Goal: Task Accomplishment & Management: Manage account settings

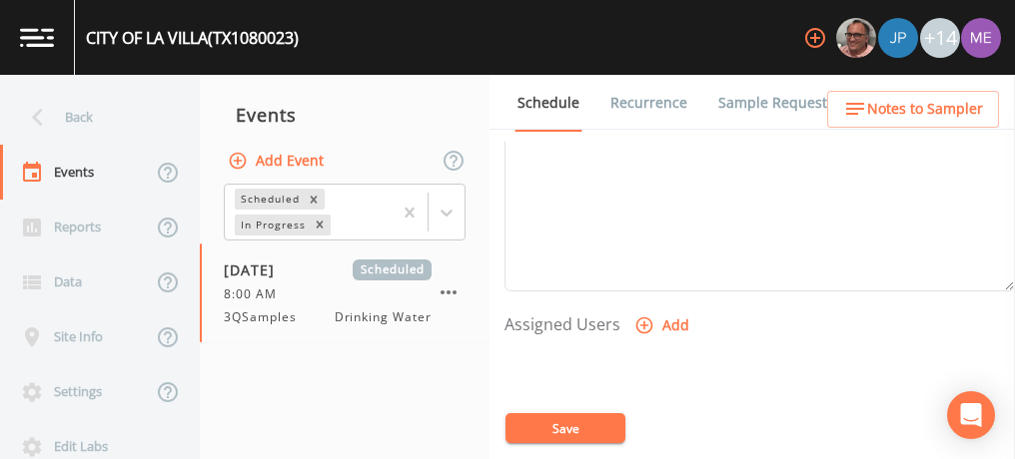
scroll to position [712, 0]
click at [649, 305] on icon "button" at bounding box center [644, 309] width 17 height 17
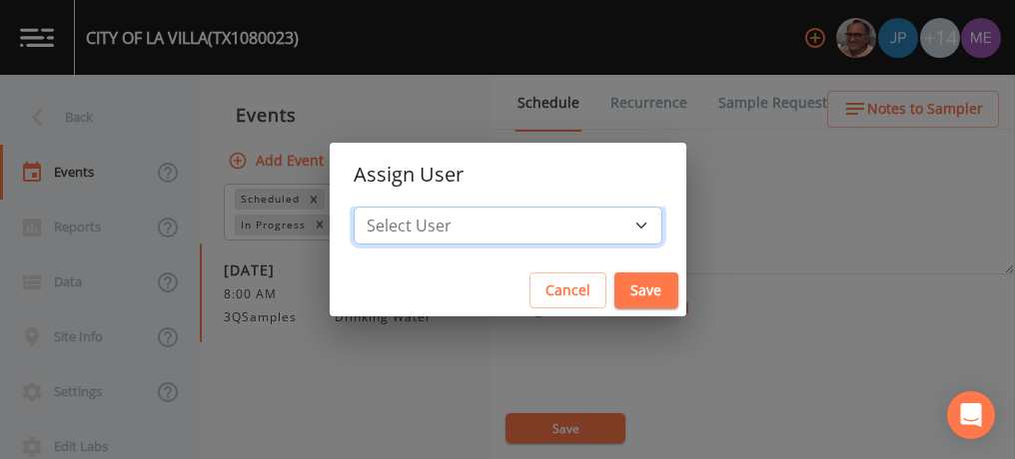
click at [607, 230] on select "Select User [PERSON_NAME] [PERSON_NAME] [PERSON_NAME] [PERSON_NAME] [PERSON_NAM…" at bounding box center [508, 226] width 309 height 38
select select "82fcd260-406f-4720-af66-0de7f1917f1c"
click at [384, 207] on select "Select User [PERSON_NAME] [PERSON_NAME] [PERSON_NAME] [PERSON_NAME] [PERSON_NAM…" at bounding box center [508, 226] width 309 height 38
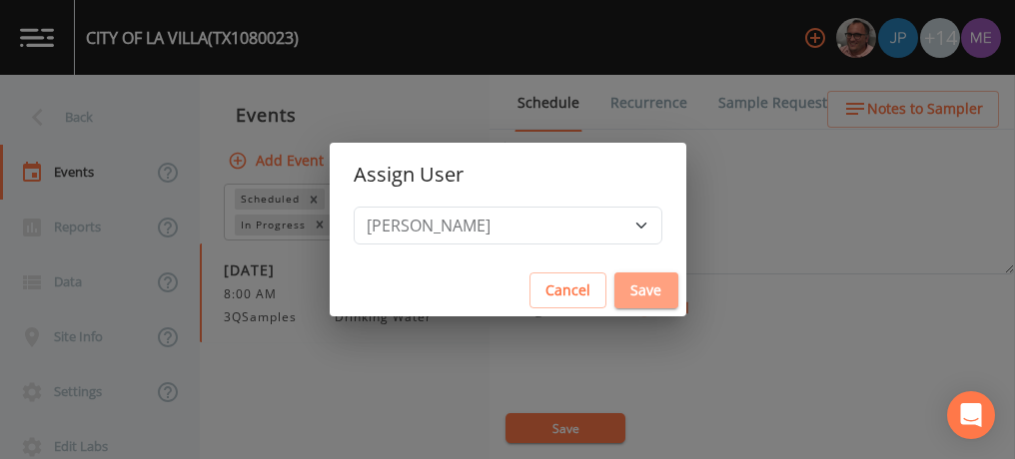
click at [630, 290] on button "Save" at bounding box center [646, 291] width 64 height 37
select select
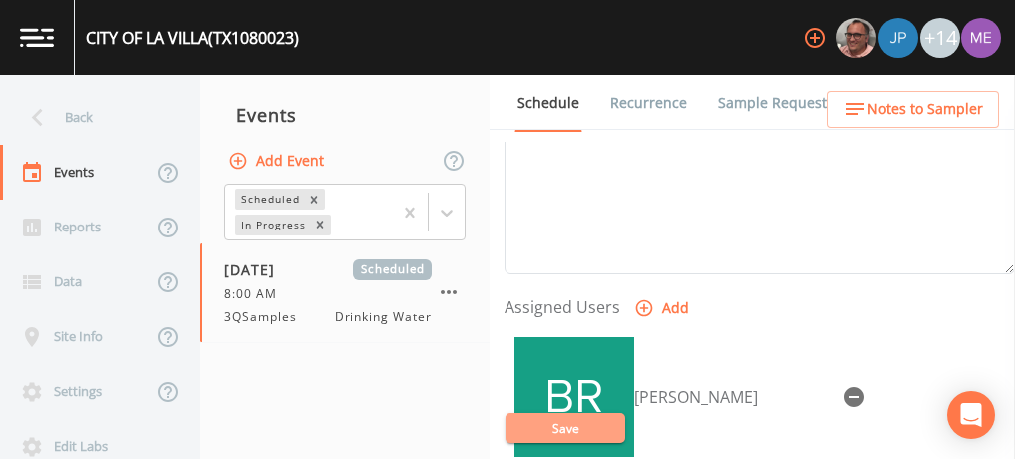
click at [574, 431] on button "Save" at bounding box center [565, 428] width 120 height 30
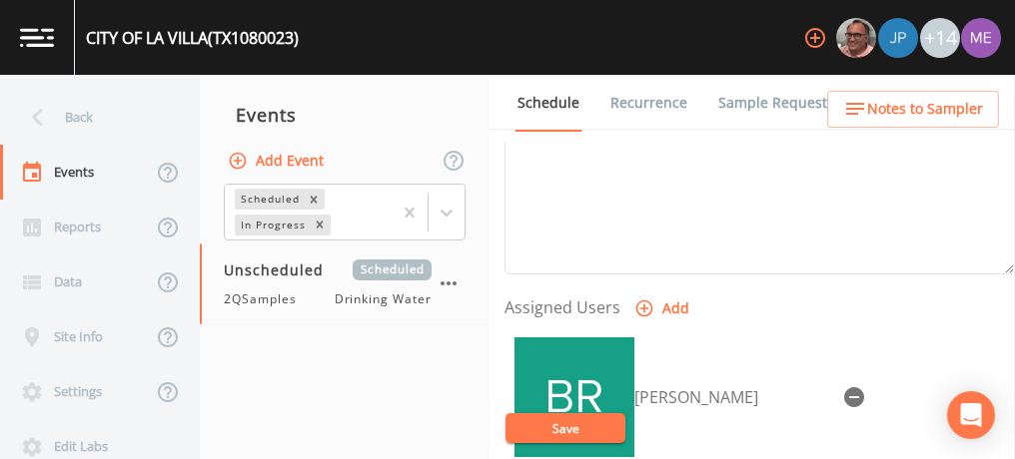
click at [761, 106] on link "Sample Requests" at bounding box center [776, 103] width 122 height 56
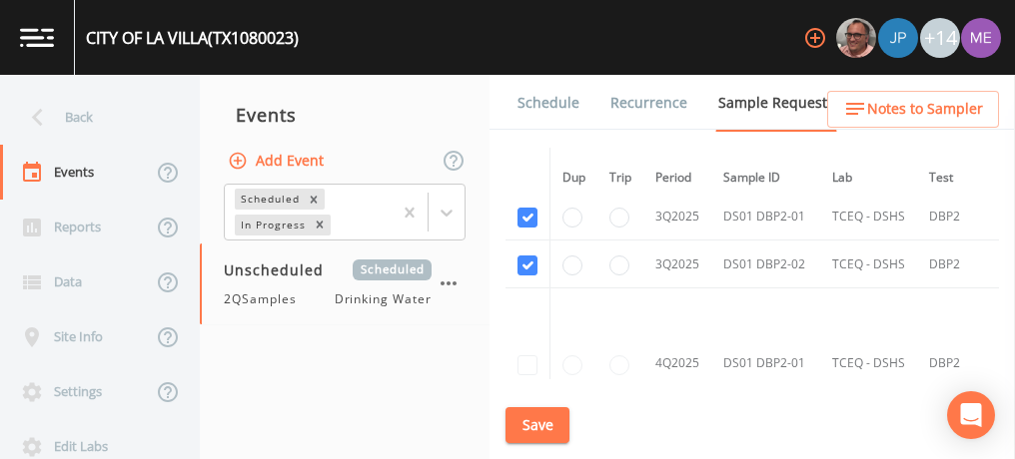
scroll to position [2769, 0]
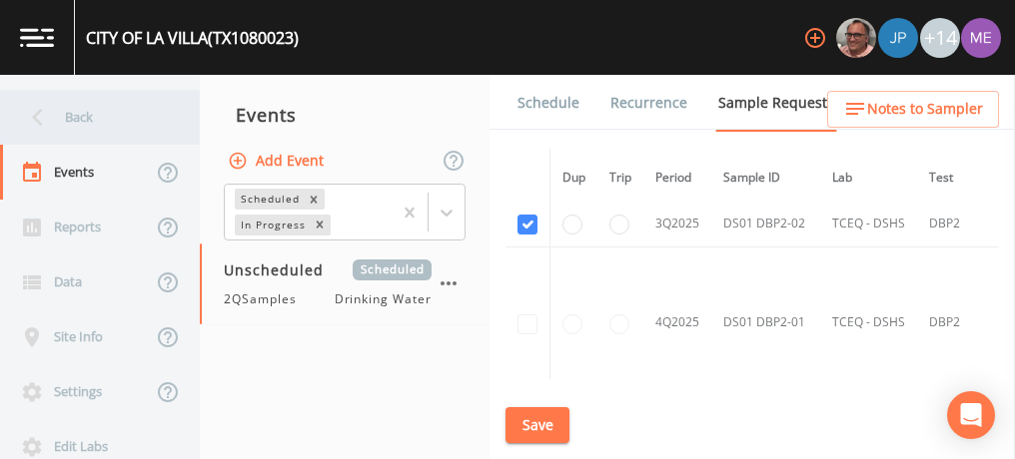
click at [69, 119] on div "Back" at bounding box center [90, 117] width 180 height 55
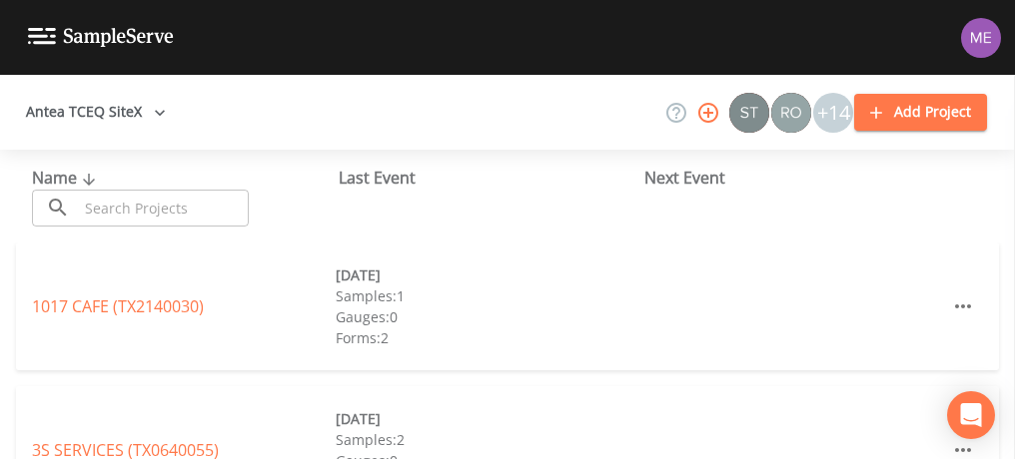
click at [134, 207] on input "text" at bounding box center [163, 208] width 171 height 37
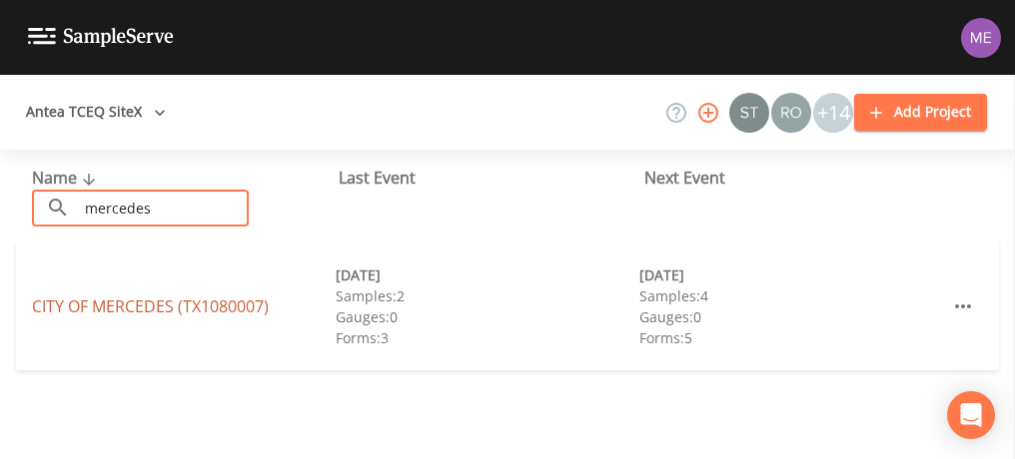
type input "mercedes"
click at [132, 312] on link "CITY OF [GEOGRAPHIC_DATA] (TX1080007)" at bounding box center [150, 307] width 237 height 22
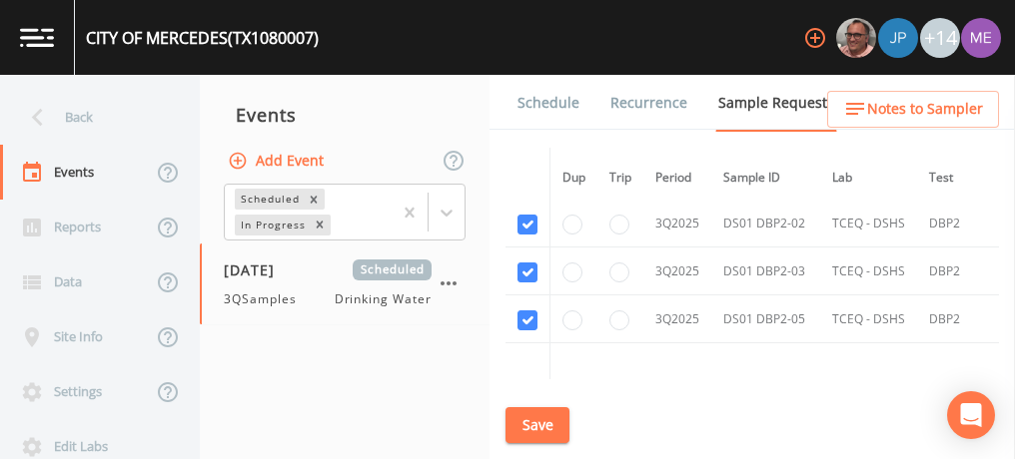
scroll to position [3638, 0]
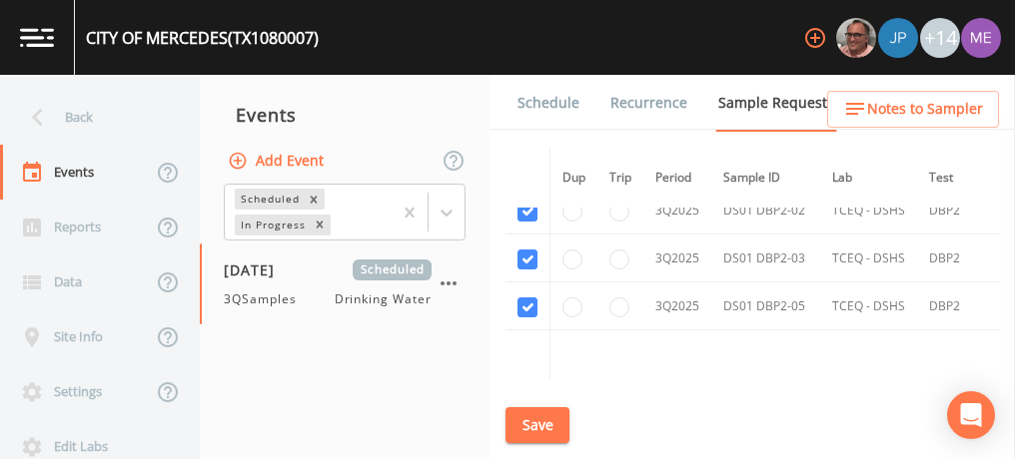
click at [530, 102] on link "Schedule" at bounding box center [548, 103] width 68 height 56
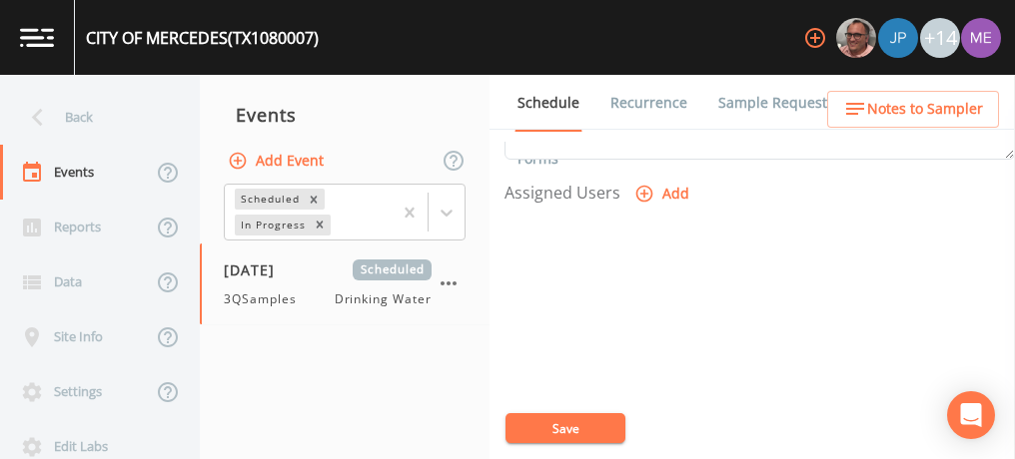
scroll to position [829, 0]
click at [640, 188] on icon "button" at bounding box center [644, 192] width 20 height 20
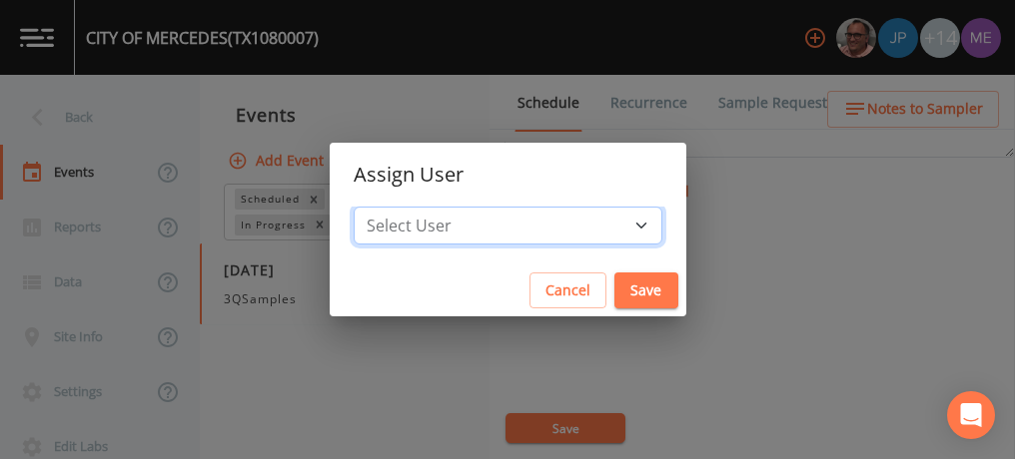
click at [610, 225] on select "Select User [PERSON_NAME] [PERSON_NAME] [PERSON_NAME] [PERSON_NAME] [PERSON_NAM…" at bounding box center [508, 226] width 309 height 38
select select "82fcd260-406f-4720-af66-0de7f1917f1c"
click at [384, 207] on select "Select User [PERSON_NAME] [PERSON_NAME] [PERSON_NAME] [PERSON_NAME] [PERSON_NAM…" at bounding box center [508, 226] width 309 height 38
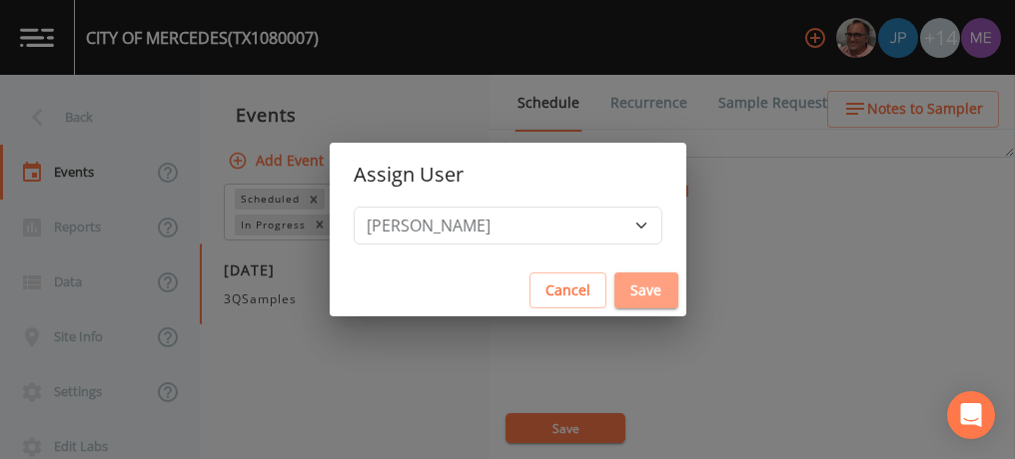
click at [614, 305] on button "Save" at bounding box center [646, 291] width 64 height 37
select select
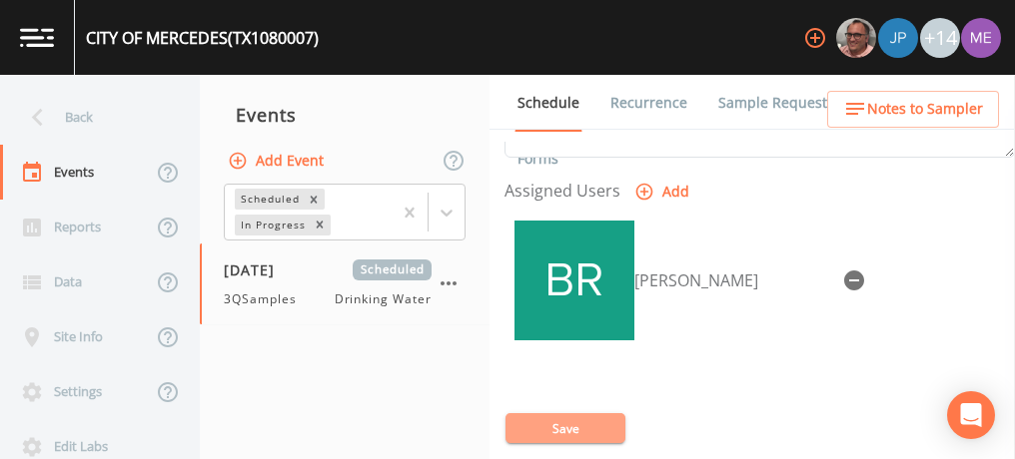
click at [558, 427] on button "Save" at bounding box center [565, 428] width 120 height 30
click at [554, 424] on button "Save" at bounding box center [565, 428] width 120 height 30
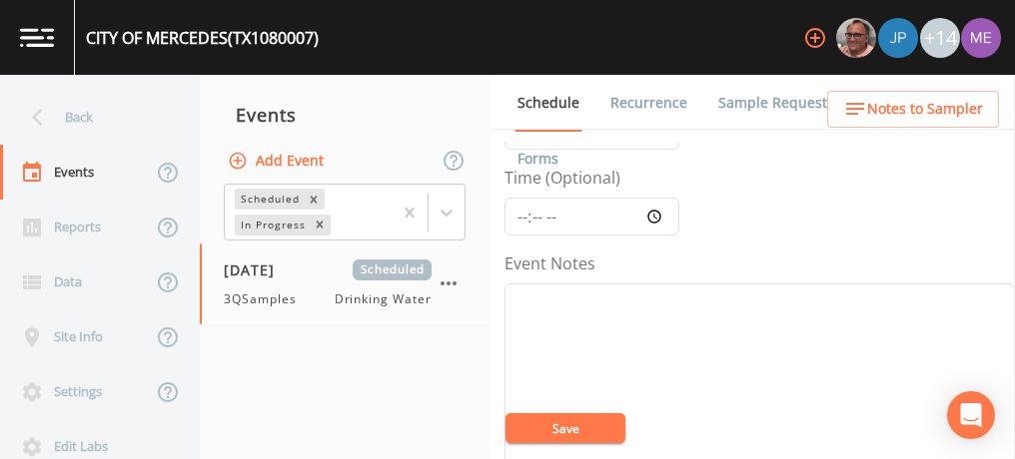
scroll to position [148, 0]
click at [522, 212] on input "Time (Optional)" at bounding box center [591, 217] width 175 height 38
type input "11:30"
click at [559, 430] on button "Save" at bounding box center [565, 428] width 120 height 30
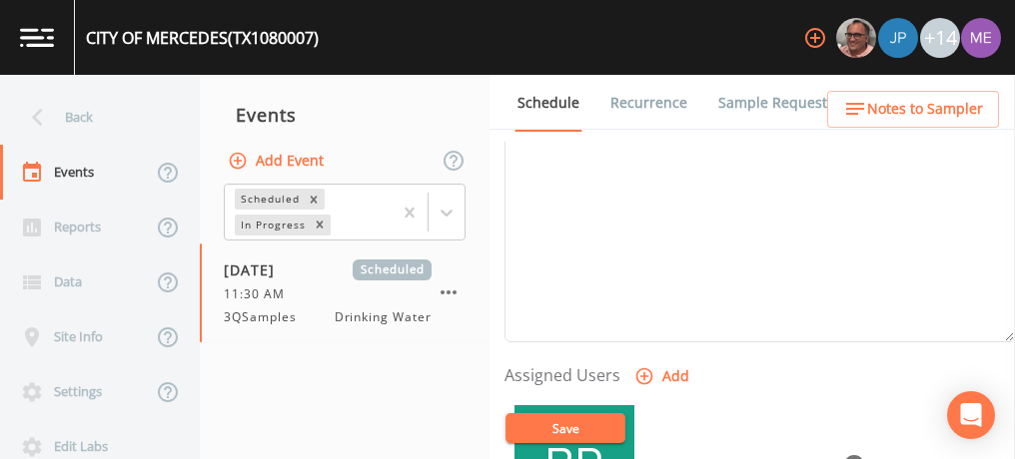
scroll to position [645, 0]
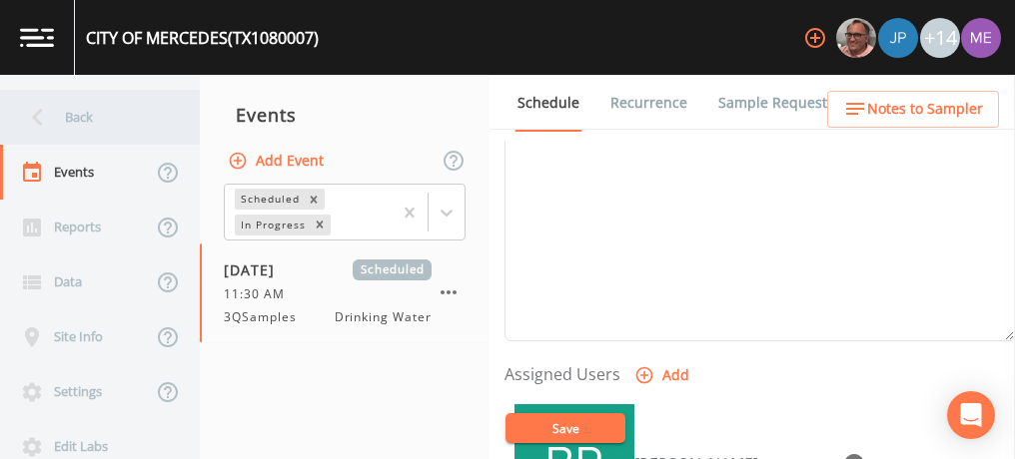
click at [65, 112] on div "Back" at bounding box center [90, 117] width 180 height 55
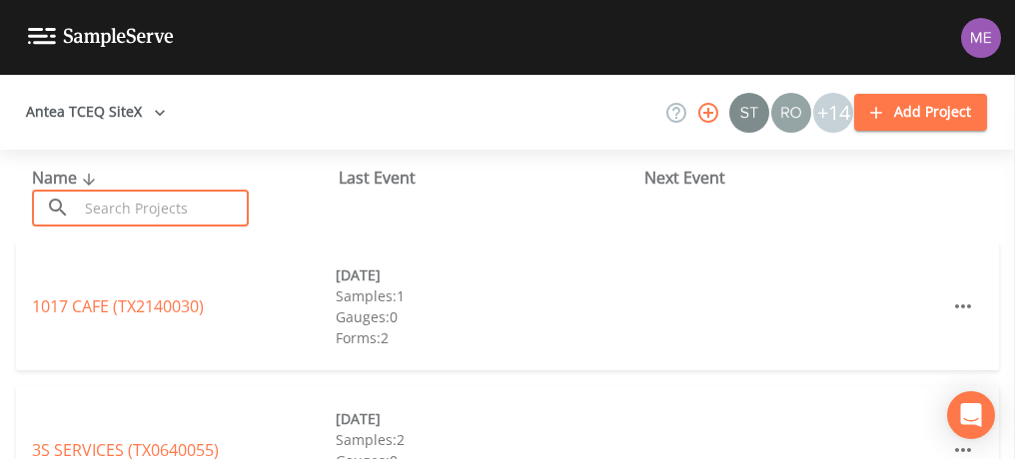
click at [112, 208] on input "text" at bounding box center [163, 208] width 171 height 37
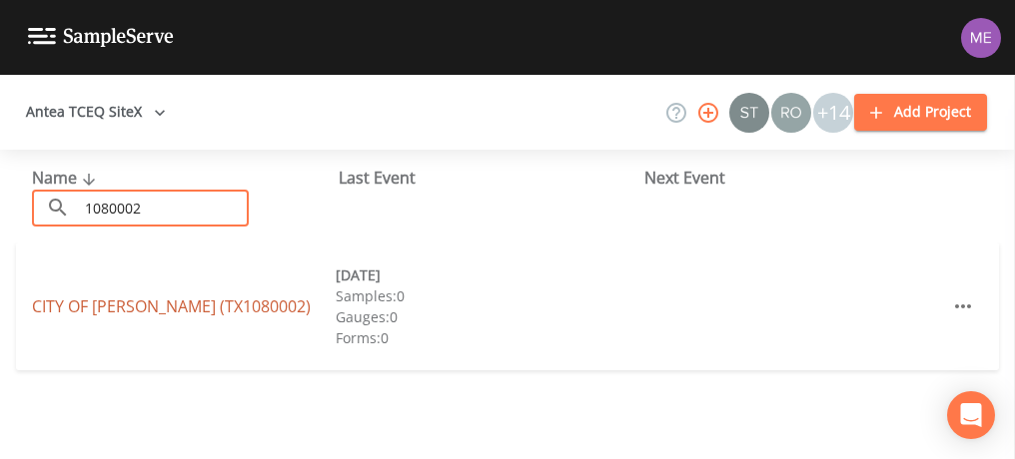
type input "1080002"
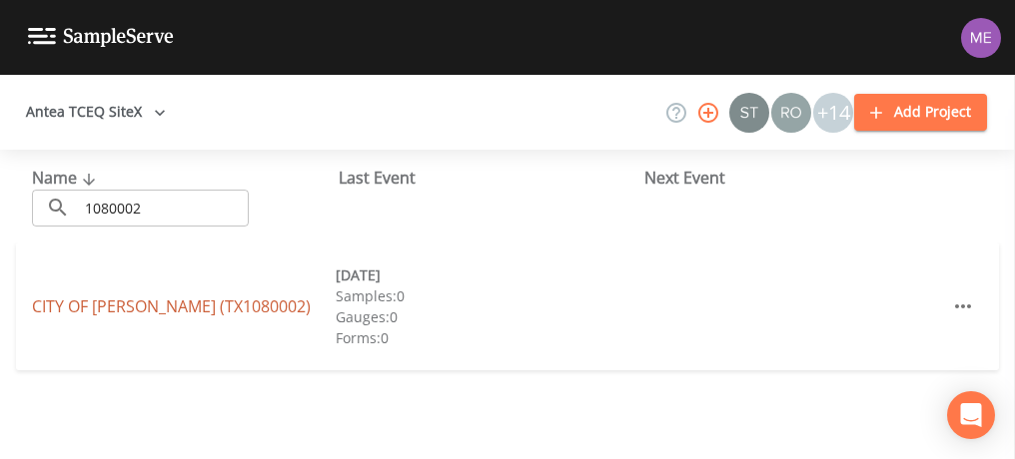
click at [77, 304] on link "CITY OF [PERSON_NAME] (TX1080002)" at bounding box center [171, 307] width 279 height 22
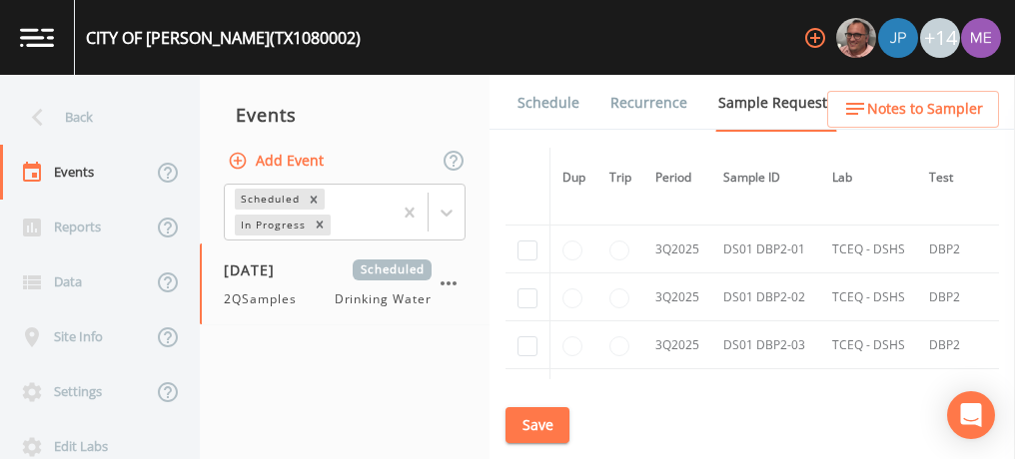
scroll to position [4459, 0]
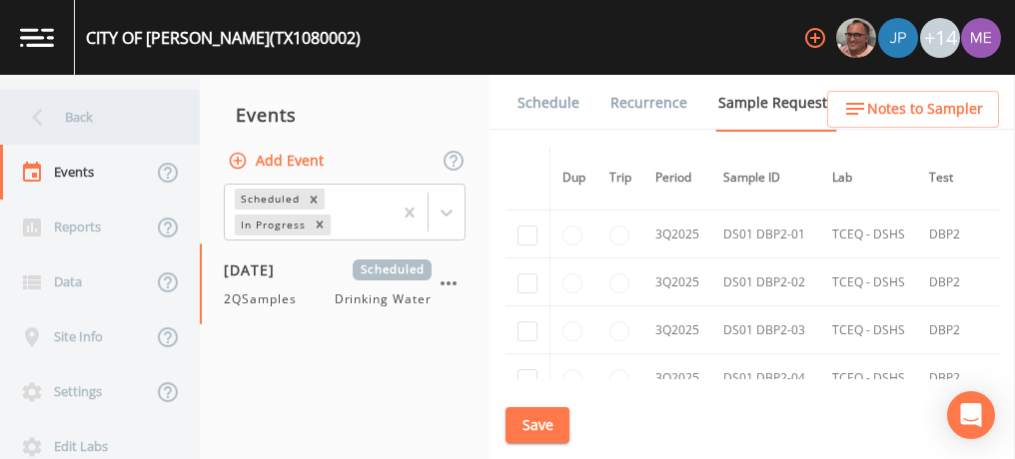
click at [87, 114] on div "Back" at bounding box center [90, 117] width 180 height 55
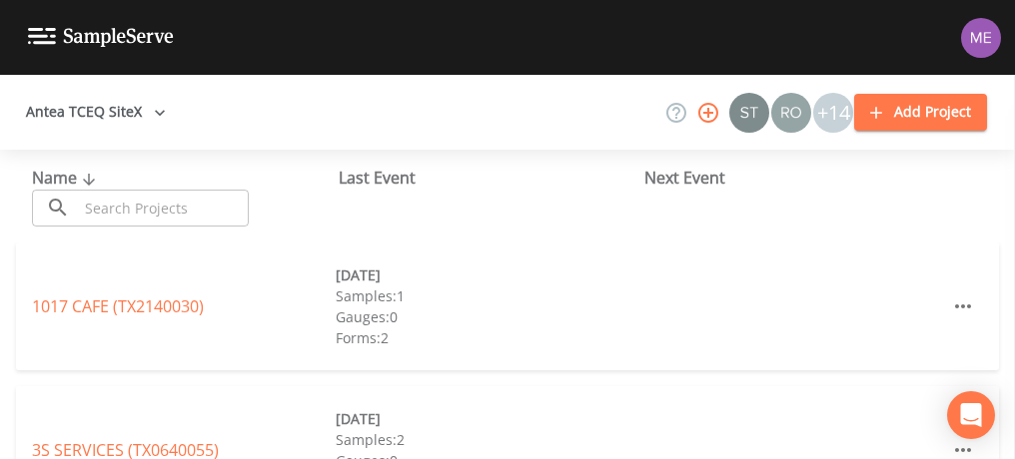
click at [111, 206] on input "text" at bounding box center [163, 208] width 171 height 37
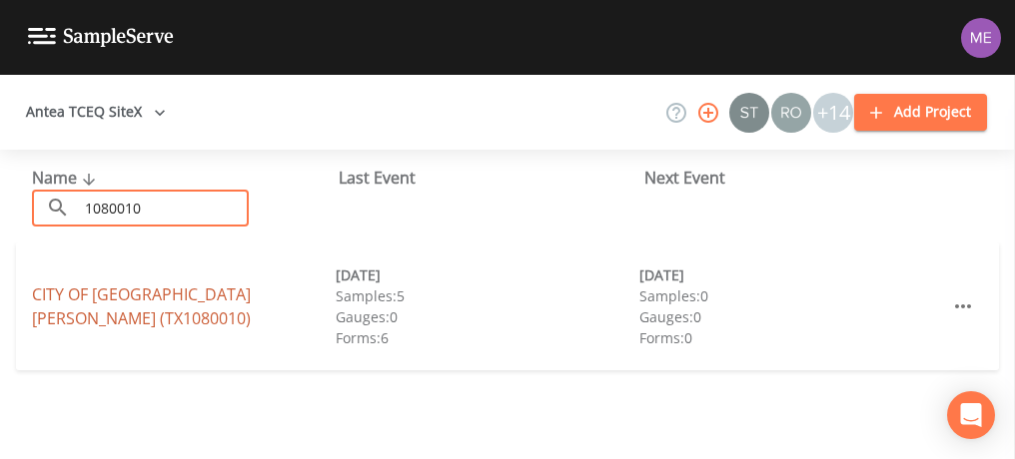
type input "1080010"
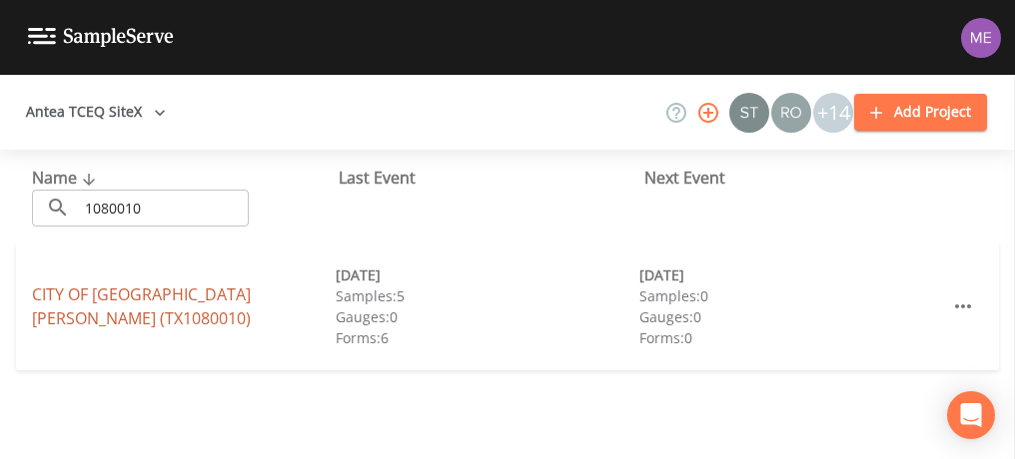
click at [102, 306] on link "CITY OF [GEOGRAPHIC_DATA][PERSON_NAME] (TX1080010)" at bounding box center [141, 307] width 219 height 46
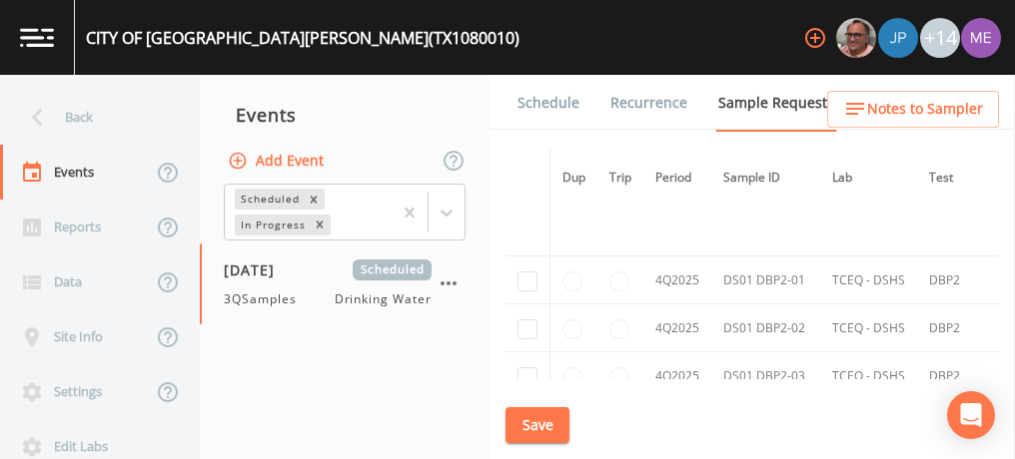
scroll to position [7059, 0]
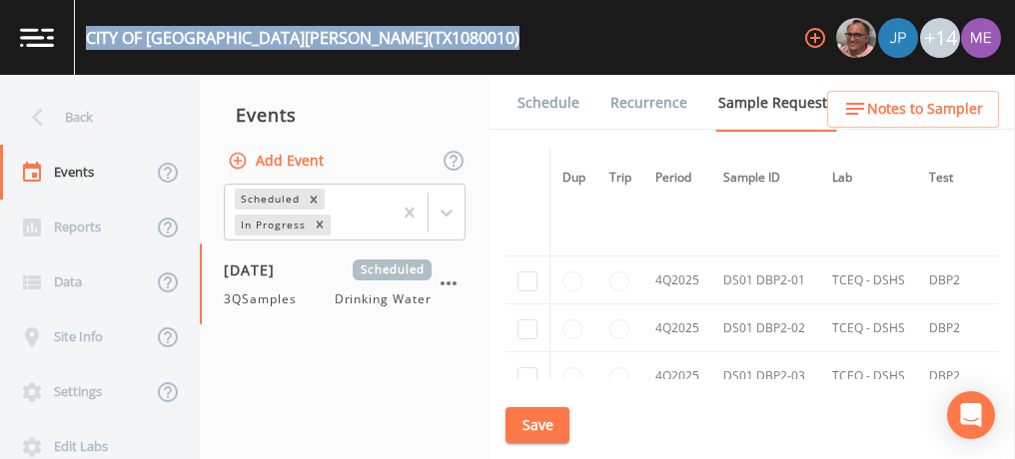
drag, startPoint x: 87, startPoint y: 35, endPoint x: 320, endPoint y: 34, distance: 232.7
click at [320, 34] on div "CITY OF [GEOGRAPHIC_DATA][PERSON_NAME] (TX1080010) +14" at bounding box center [507, 37] width 1015 height 75
copy div "CITY OF [GEOGRAPHIC_DATA][PERSON_NAME] (TX1080010)"
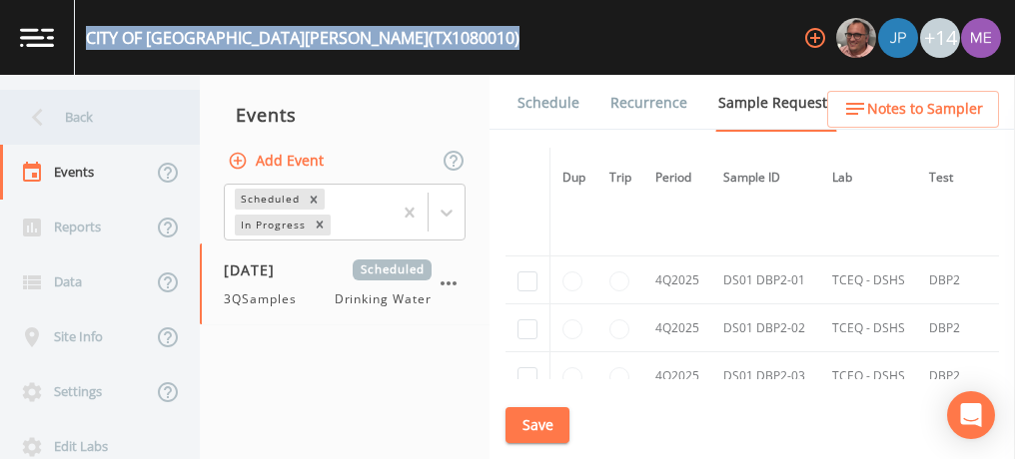
click at [72, 115] on div "Back" at bounding box center [90, 117] width 180 height 55
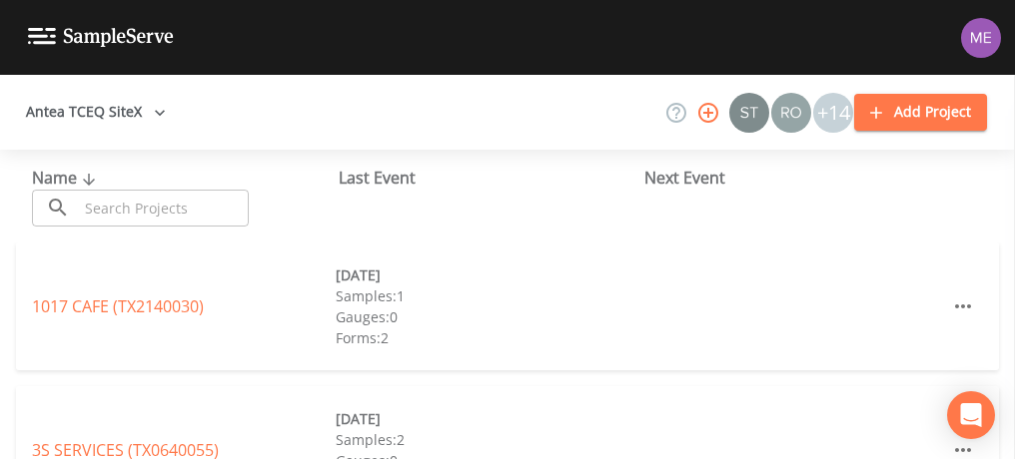
click at [105, 208] on input "text" at bounding box center [163, 208] width 171 height 37
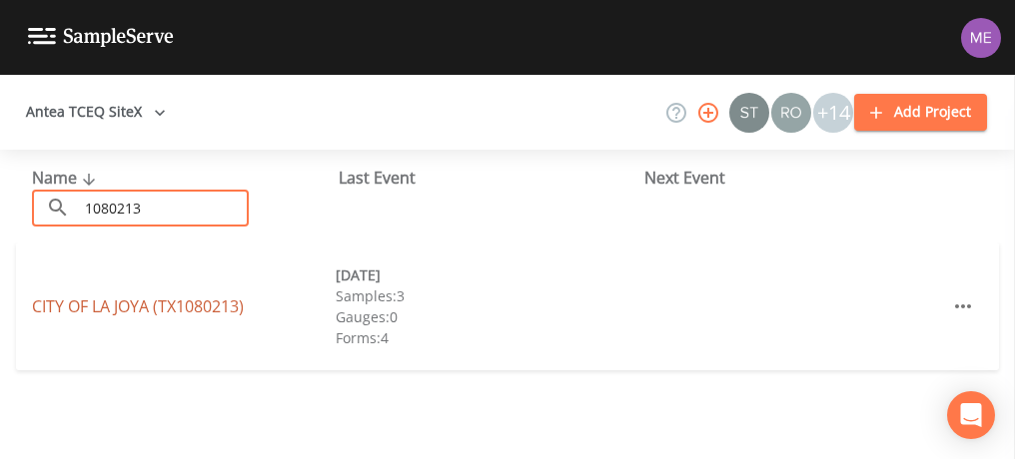
type input "1080213"
click at [110, 306] on link "CITY OF [GEOGRAPHIC_DATA] (TX1080213)" at bounding box center [138, 307] width 212 height 22
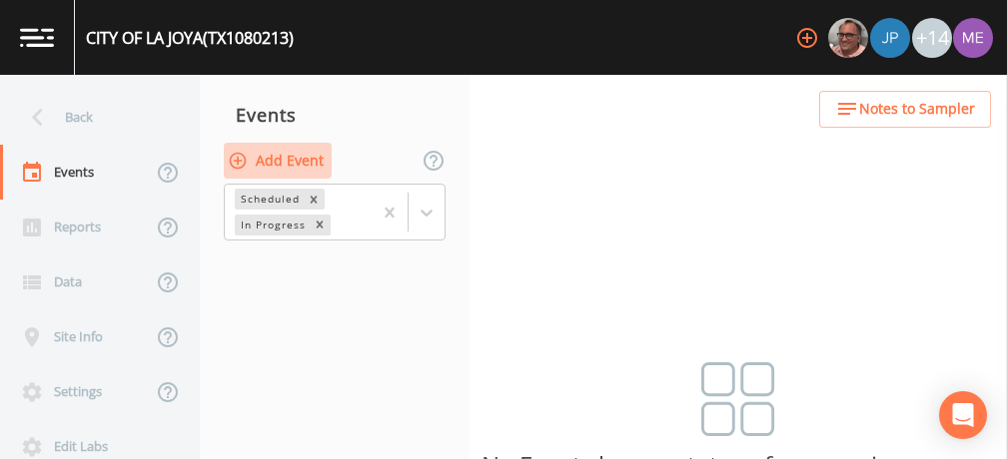
click at [301, 153] on button "Add Event" at bounding box center [278, 161] width 108 height 37
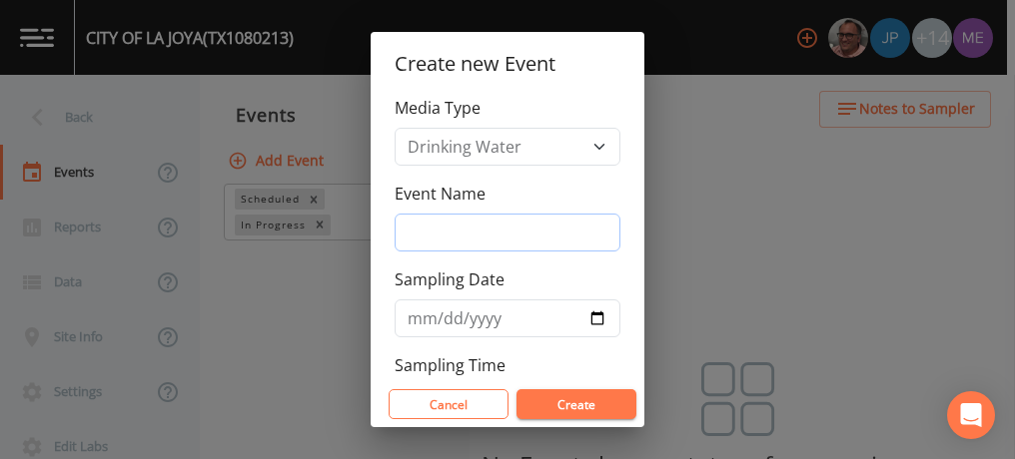
click at [452, 231] on input "Event Name" at bounding box center [508, 233] width 226 height 38
type input "3QSamples"
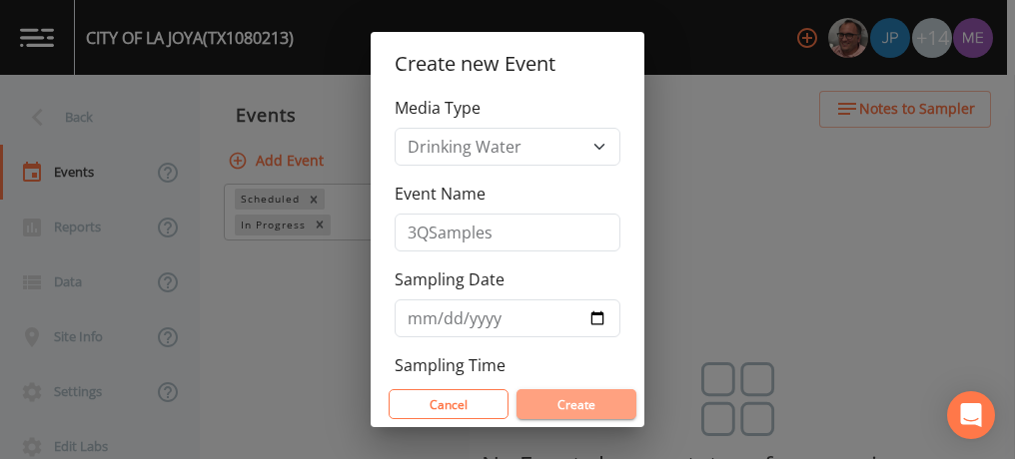
click at [595, 410] on button "Create" at bounding box center [576, 405] width 120 height 30
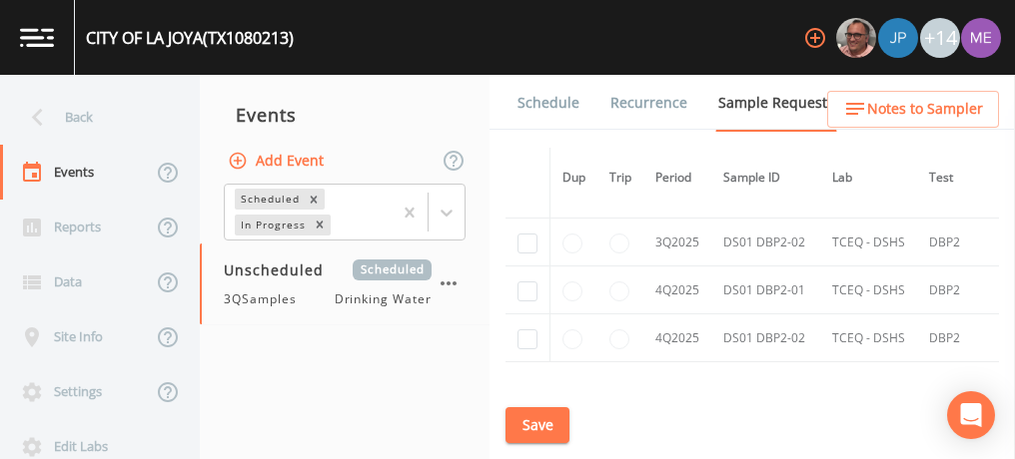
scroll to position [3129, 0]
